Goal: Task Accomplishment & Management: Complete application form

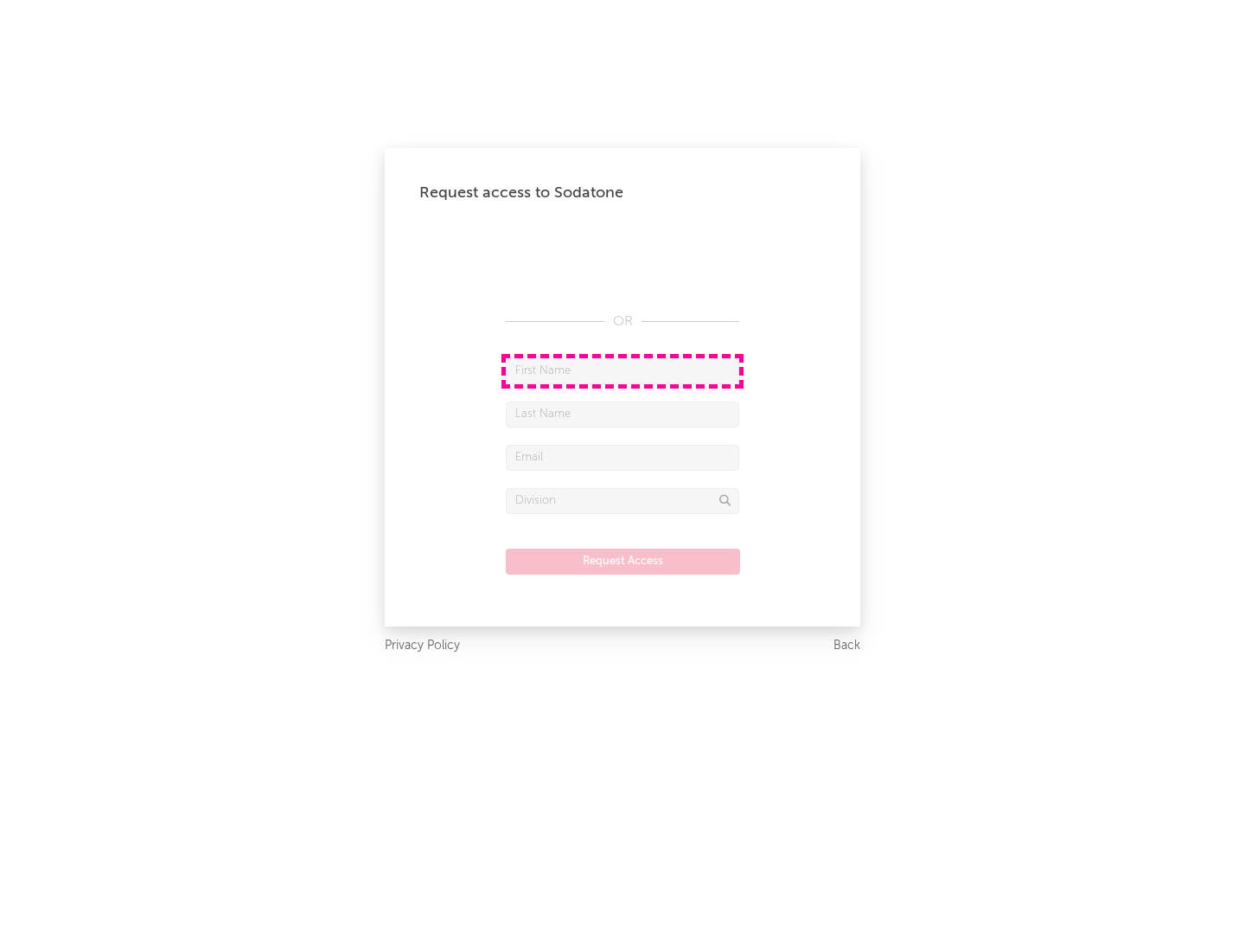
click at [623, 370] on input "text" at bounding box center [622, 371] width 233 height 26
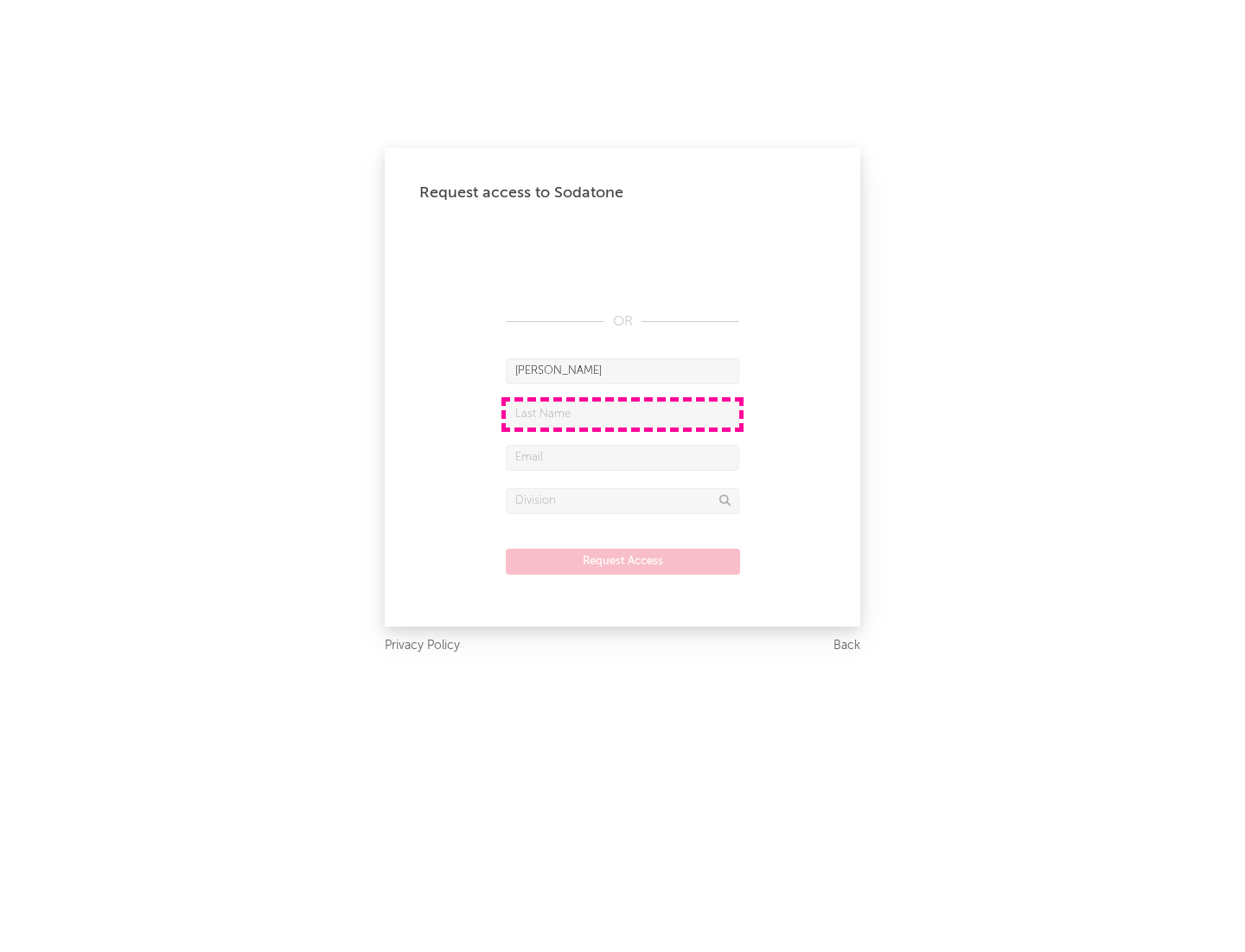
type input "[PERSON_NAME]"
click at [623, 414] on input "text" at bounding box center [622, 415] width 233 height 26
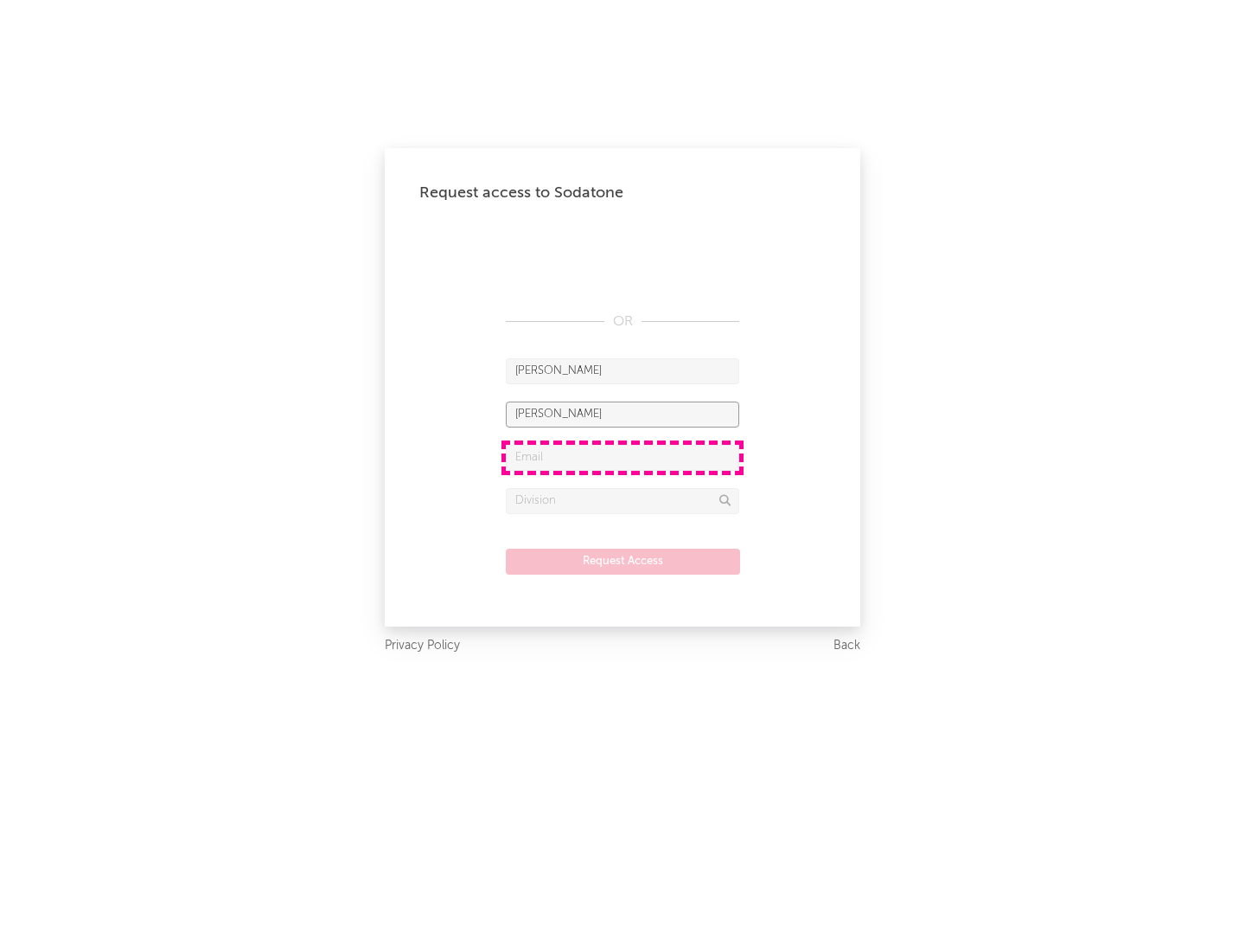
type input "[PERSON_NAME]"
click at [623, 456] on input "text" at bounding box center [622, 457] width 233 height 26
type input "[EMAIL_ADDRESS][DOMAIN_NAME]"
click at [623, 500] on input "text" at bounding box center [622, 501] width 233 height 26
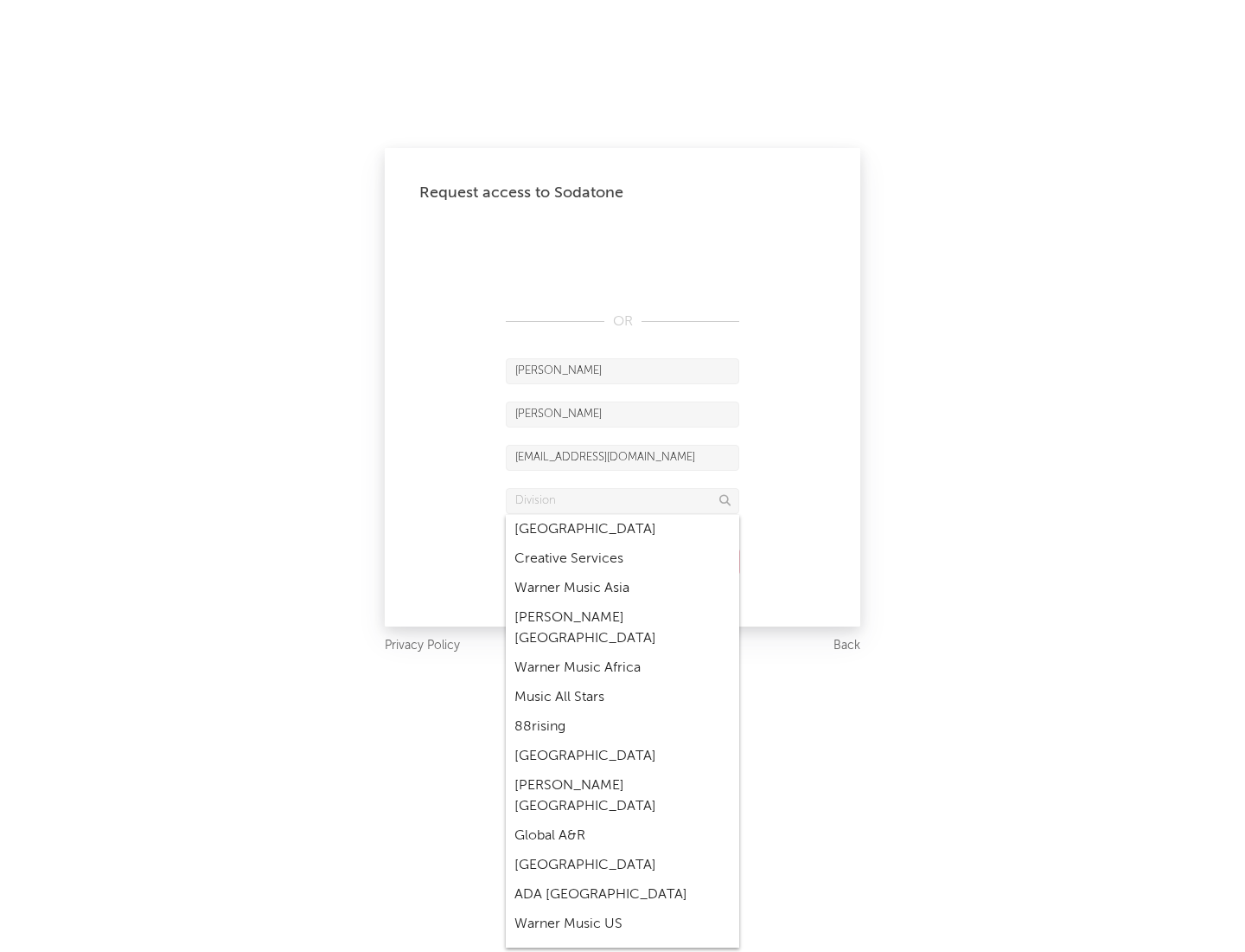
click at [623, 682] on div "Music All Stars" at bounding box center [622, 697] width 233 height 29
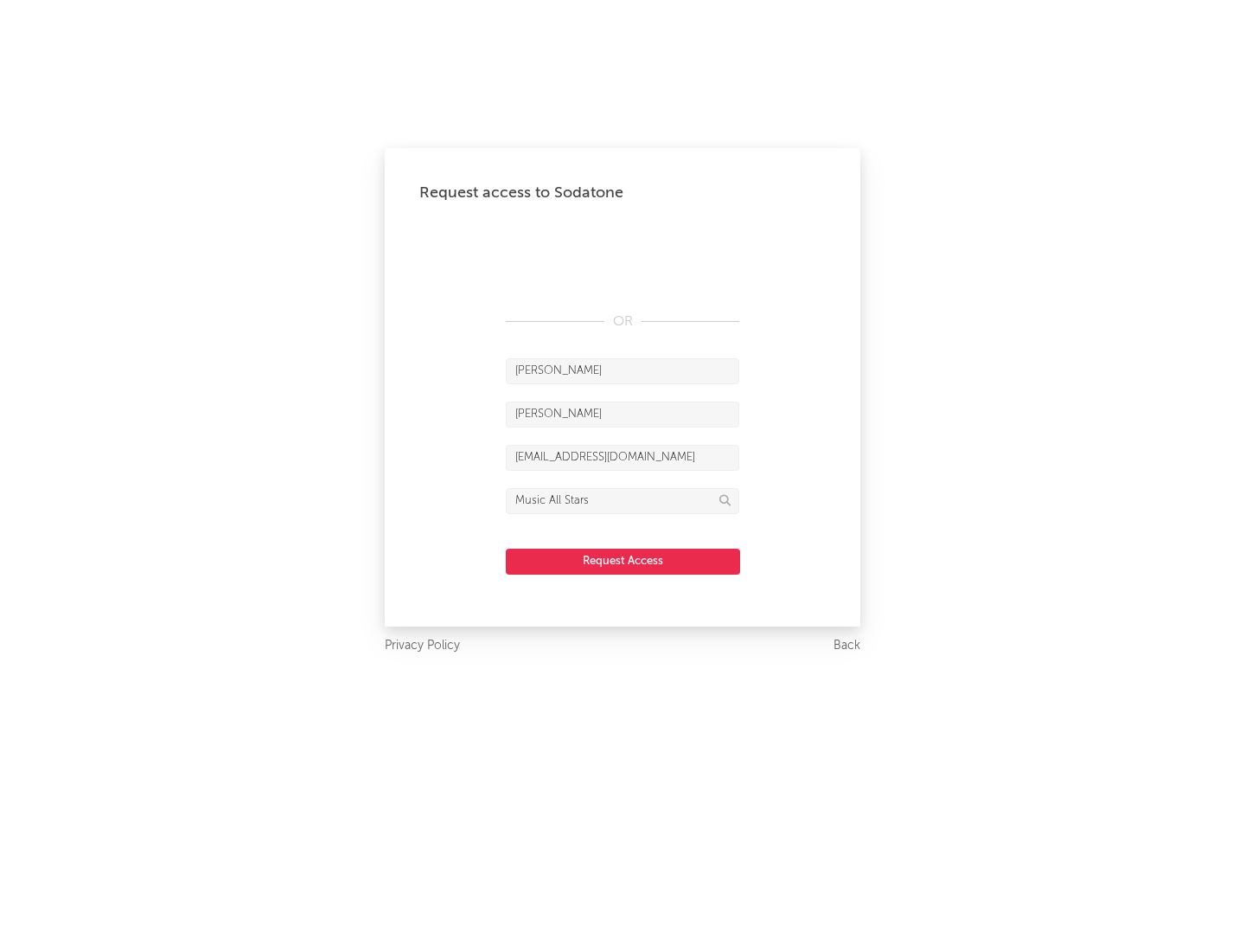
type input "Music All Stars"
click at [623, 560] on button "Request Access" at bounding box center [622, 561] width 234 height 26
